Goal: Use online tool/utility: Utilize a website feature to perform a specific function

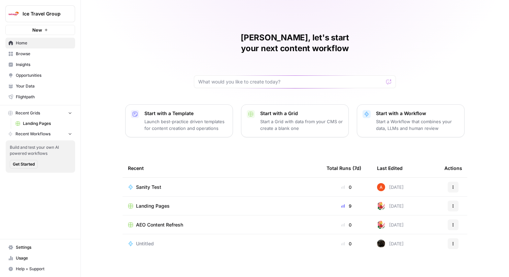
click at [55, 9] on button "Ice Travel Group" at bounding box center [40, 13] width 70 height 17
type input "[PERSON_NAME]"
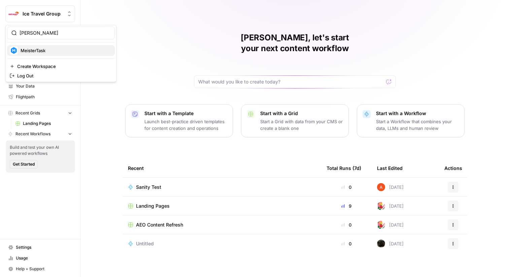
click at [43, 50] on span "MeisterTask" at bounding box center [65, 50] width 89 height 7
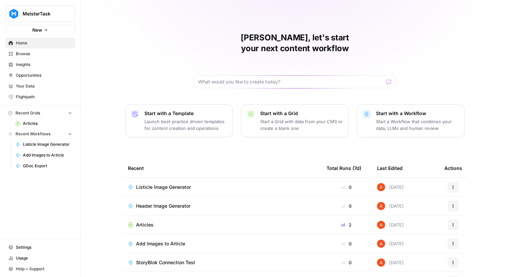
click at [36, 92] on link "Flightpath" at bounding box center [40, 97] width 70 height 11
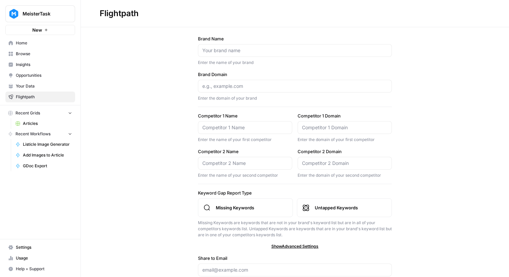
click at [37, 85] on span "Your Data" at bounding box center [44, 86] width 56 height 6
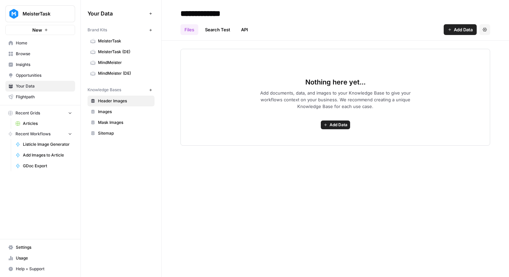
click at [34, 55] on span "Browse" at bounding box center [44, 54] width 56 height 6
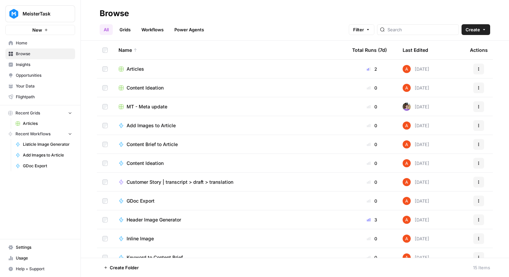
click at [118, 31] on link "Grids" at bounding box center [124, 29] width 19 height 11
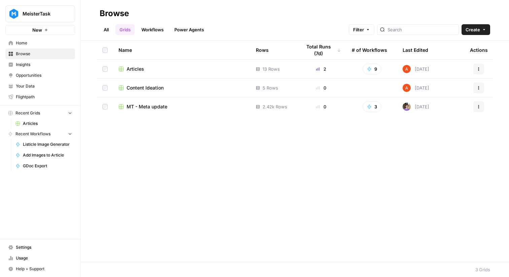
click at [128, 61] on td "Articles" at bounding box center [181, 69] width 137 height 19
click at [133, 69] on span "Articles" at bounding box center [136, 69] width 18 height 7
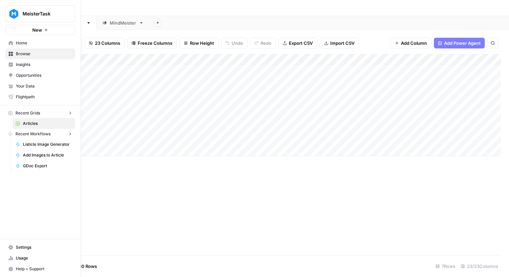
click at [11, 42] on icon at bounding box center [11, 43] width 4 height 4
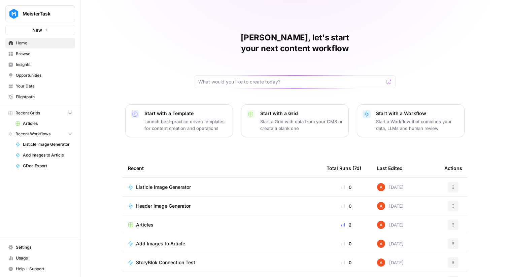
click at [49, 31] on button "New" at bounding box center [40, 30] width 70 height 10
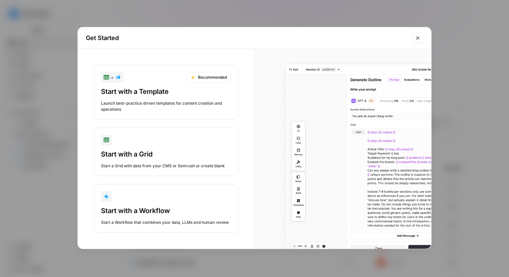
click at [145, 194] on div "button" at bounding box center [166, 196] width 130 height 11
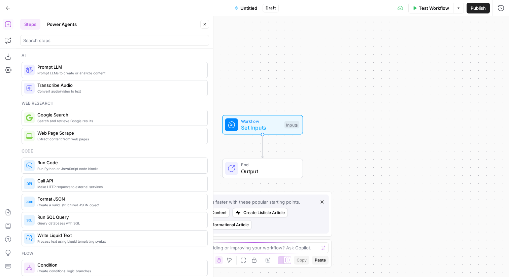
click at [204, 26] on icon "button" at bounding box center [205, 24] width 4 height 4
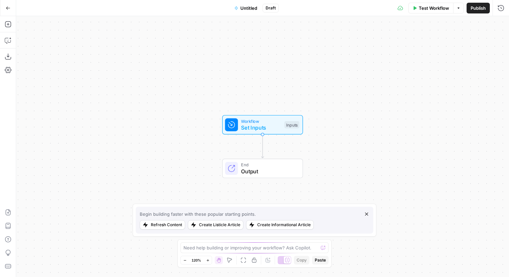
click at [9, 8] on icon "button" at bounding box center [8, 8] width 5 height 5
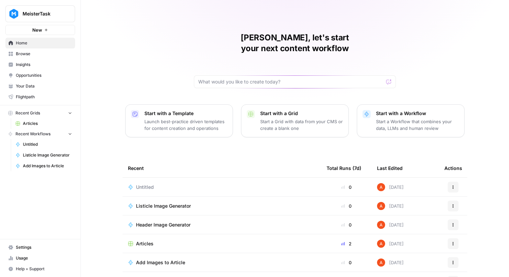
click at [452, 185] on icon "button" at bounding box center [453, 187] width 4 height 4
click at [427, 207] on span "Delete" at bounding box center [423, 207] width 54 height 7
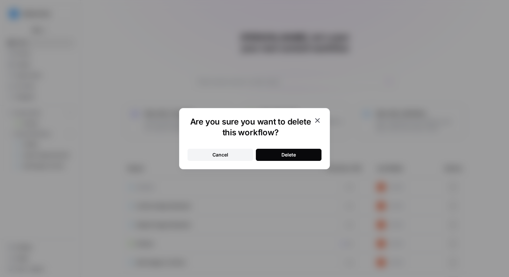
click at [291, 154] on div "Delete" at bounding box center [288, 154] width 14 height 7
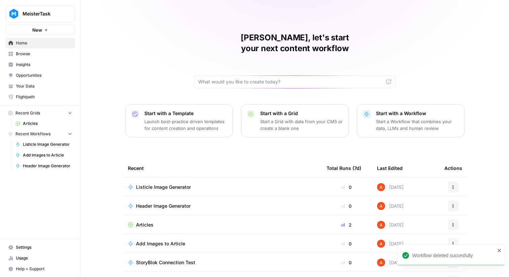
click at [21, 56] on span "Browse" at bounding box center [44, 54] width 56 height 6
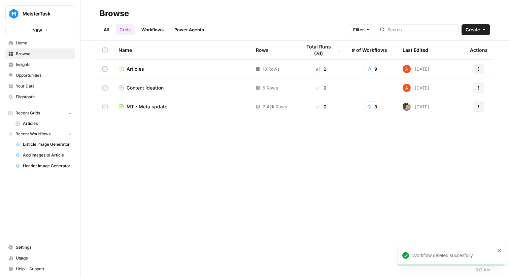
click at [162, 31] on link "Workflows" at bounding box center [152, 29] width 30 height 11
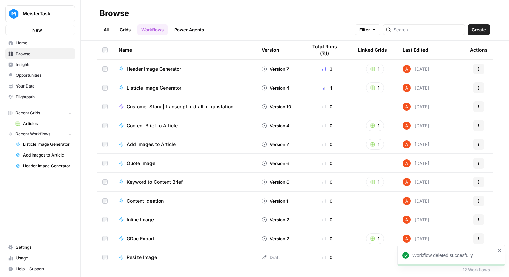
click at [134, 32] on link "Grids" at bounding box center [124, 29] width 19 height 11
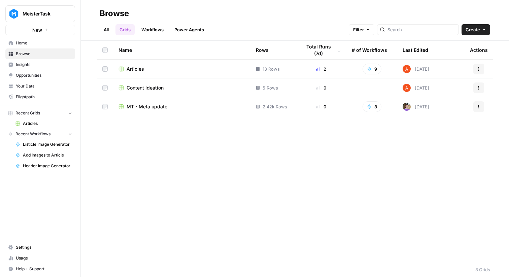
click at [140, 33] on link "Workflows" at bounding box center [152, 29] width 30 height 11
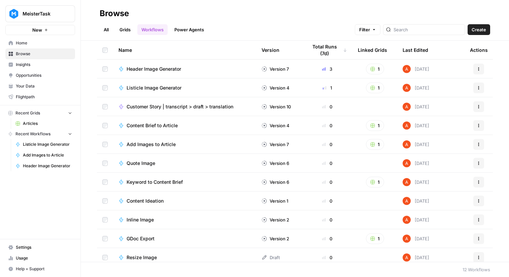
scroll to position [24, 0]
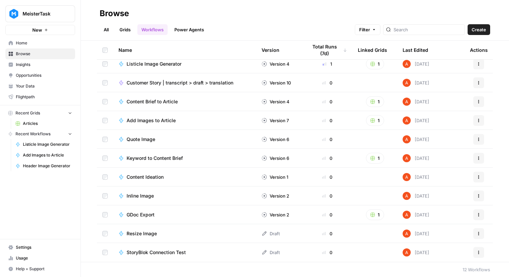
click at [173, 253] on span "StoryBlok Connection Test" at bounding box center [156, 252] width 59 height 7
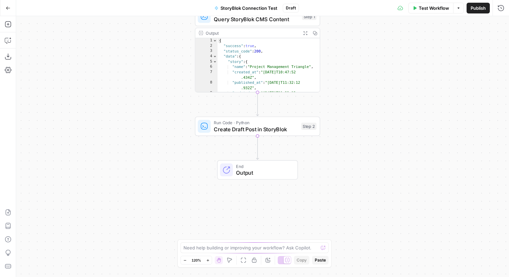
click at [217, 127] on span "Create Draft Post in StoryBlok" at bounding box center [256, 129] width 84 height 8
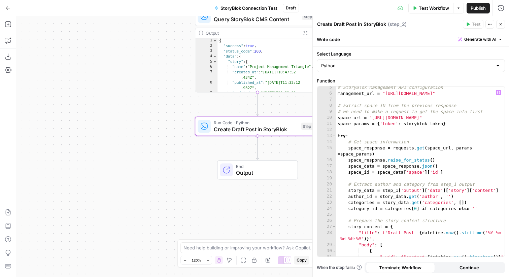
scroll to position [26, 0]
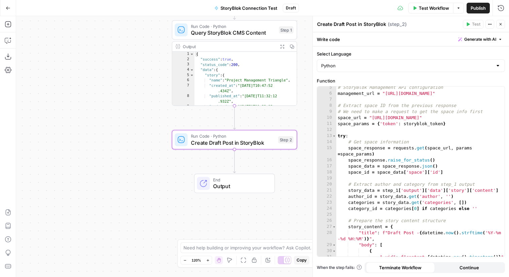
click at [297, 49] on button "Copy" at bounding box center [292, 47] width 10 height 10
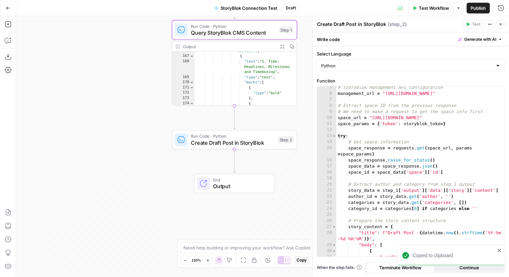
scroll to position [908, 0]
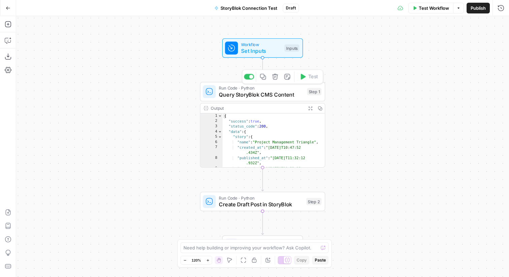
click at [254, 100] on div "Run Code · Python Query StoryBlok CMS Content Step 1 Copy step Delete step Add …" at bounding box center [262, 92] width 125 height 20
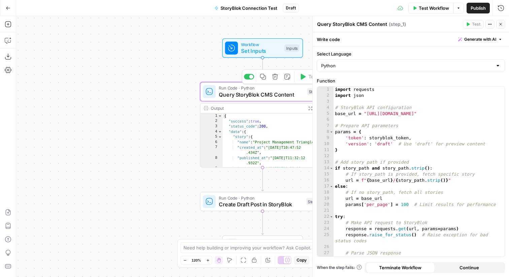
click at [362, 129] on div "import requests import json # StoryBlok API configuration base_url = "https://a…" at bounding box center [419, 178] width 171 height 182
type textarea "**********"
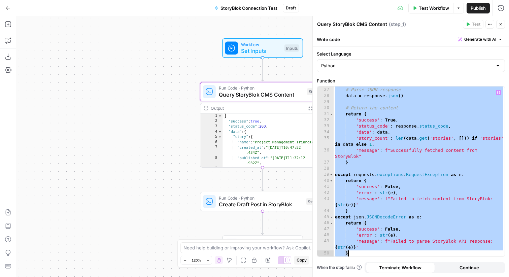
scroll to position [163, 0]
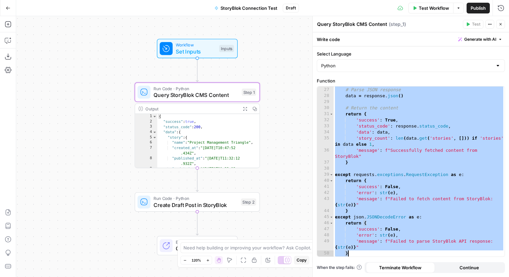
click at [258, 109] on button "Copy" at bounding box center [255, 109] width 10 height 10
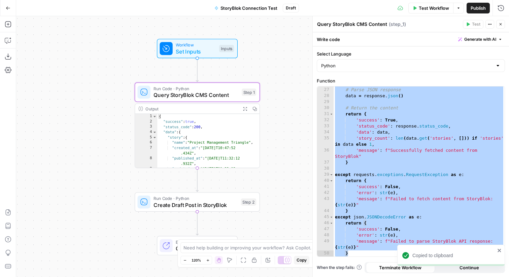
click at [216, 203] on span "Create Draft Post in StoryBlok" at bounding box center [195, 205] width 84 height 8
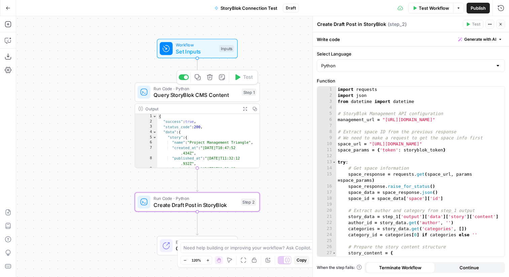
click at [183, 94] on span "Query StoryBlok CMS Content" at bounding box center [195, 95] width 85 height 8
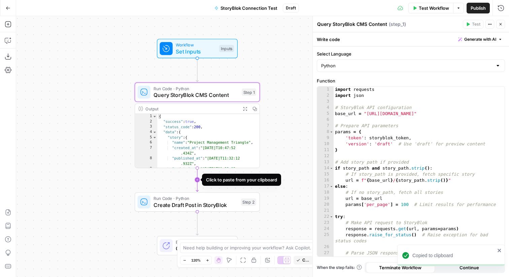
click at [198, 179] on icon "Edge from step_1 to step_2" at bounding box center [197, 180] width 2 height 24
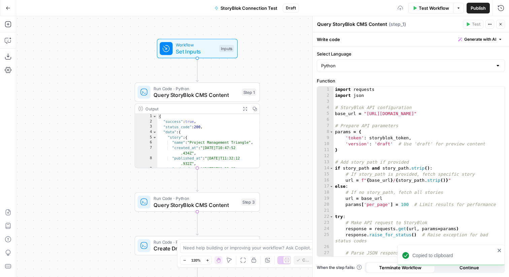
click at [203, 197] on span "Run Code · Python" at bounding box center [195, 198] width 84 height 6
click at [388, 153] on div "import requests import json # StoryBlok API configuration base_url = "https://a…" at bounding box center [419, 178] width 171 height 182
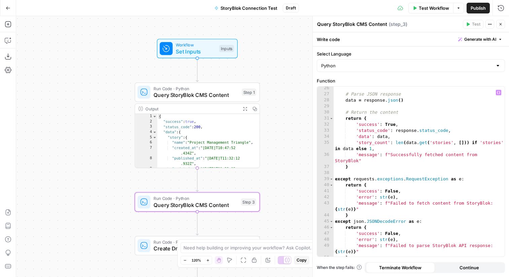
scroll to position [0, 0]
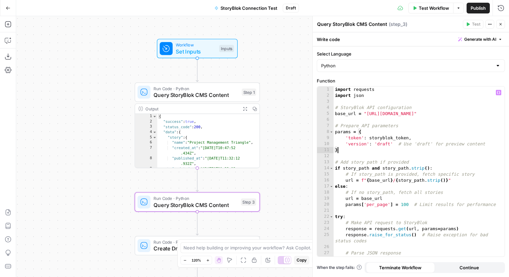
click at [385, 151] on div "import requests import json # StoryBlok API configuration base_url = "https://a…" at bounding box center [419, 178] width 171 height 182
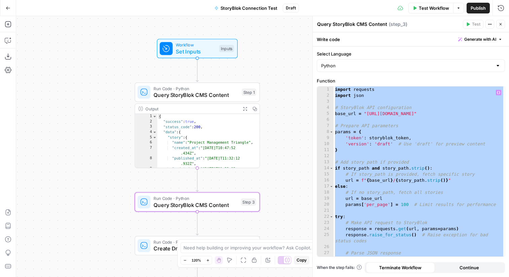
paste textarea
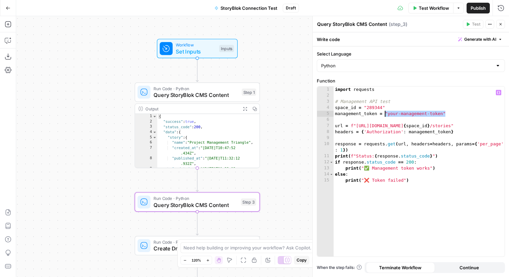
drag, startPoint x: 447, startPoint y: 112, endPoint x: 385, endPoint y: 112, distance: 61.3
click at [385, 112] on div "import requests # Management API test space_id = "289344" management_token = "y…" at bounding box center [419, 178] width 171 height 182
type textarea "**********"
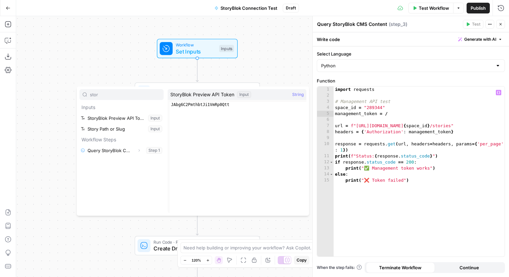
type input "stor"
click at [141, 119] on button "Select variable StoryBlok Preview API Token" at bounding box center [121, 118] width 84 height 11
type textarea "**********"
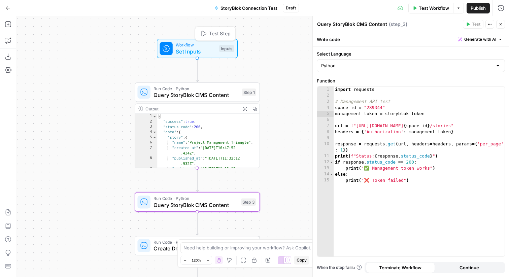
click at [225, 33] on span "Test Step" at bounding box center [220, 33] width 22 height 7
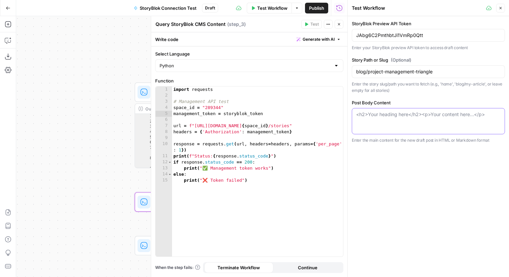
click at [408, 113] on textarea "Post Body Content" at bounding box center [428, 114] width 144 height 7
type textarea "test content"
click at [502, 9] on icon "button" at bounding box center [500, 8] width 4 height 4
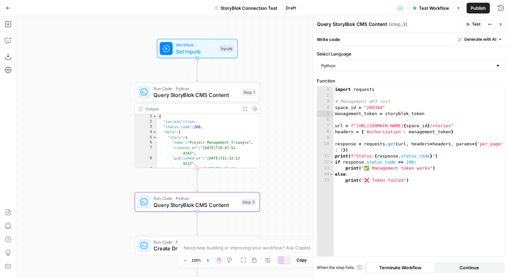
click at [472, 21] on span "Test" at bounding box center [476, 24] width 8 height 6
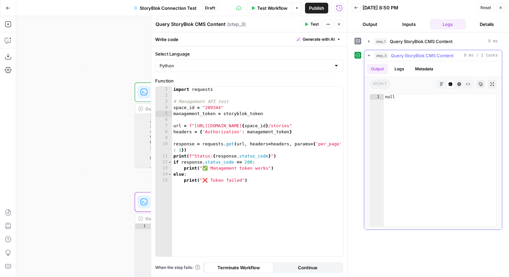
click at [403, 70] on button "Logs" at bounding box center [399, 69] width 18 height 10
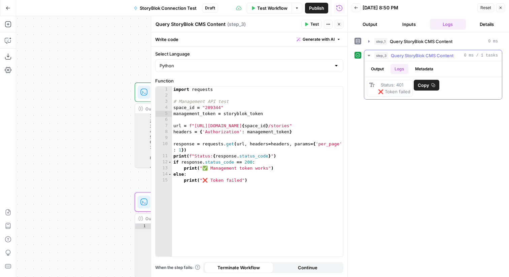
click at [415, 83] on button "Copy" at bounding box center [427, 85] width 26 height 11
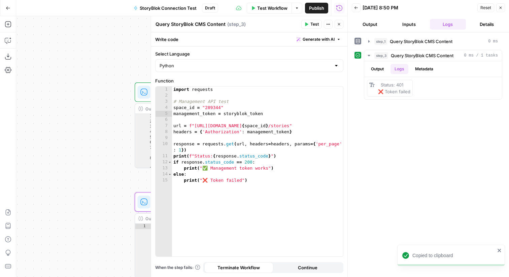
click at [499, 8] on icon "button" at bounding box center [500, 8] width 4 height 4
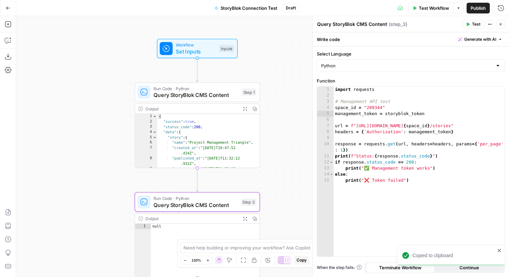
click at [503, 24] on button "Close" at bounding box center [500, 24] width 9 height 9
